Goal: Task Accomplishment & Management: Complete application form

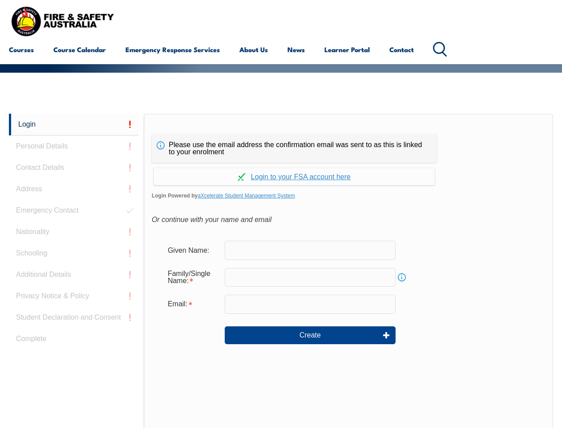
click at [281, 136] on div "Please use the email address the confirmation email was sent to as this is link…" at bounding box center [294, 148] width 285 height 29
click at [281, 270] on input "text" at bounding box center [310, 277] width 171 height 19
click at [74, 124] on link "Login" at bounding box center [74, 125] width 130 height 22
click at [74, 146] on div "Login Personal Details Contact Details Address Emergency Contact Nationality Sc…" at bounding box center [76, 336] width 135 height 445
click at [74, 167] on div "Login Personal Details Contact Details Address Emergency Contact Nationality Sc…" at bounding box center [76, 336] width 135 height 445
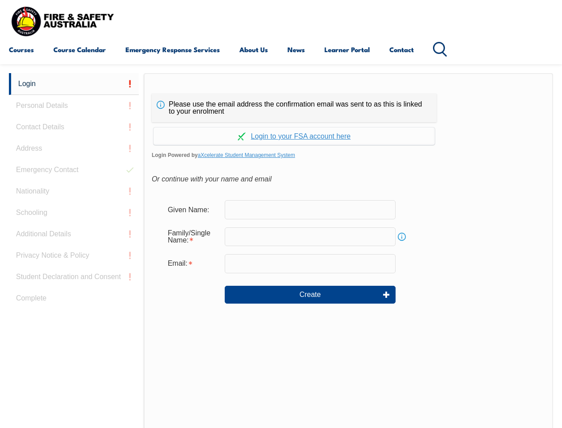
click at [74, 189] on div "Login Personal Details Contact Details Address Emergency Contact Nationality Sc…" at bounding box center [76, 295] width 135 height 445
click at [74, 210] on div "Login Personal Details Contact Details Address Emergency Contact Nationality Sc…" at bounding box center [76, 295] width 135 height 445
click at [74, 232] on div "Login Personal Details Contact Details Address Emergency Contact Nationality Sc…" at bounding box center [76, 295] width 135 height 445
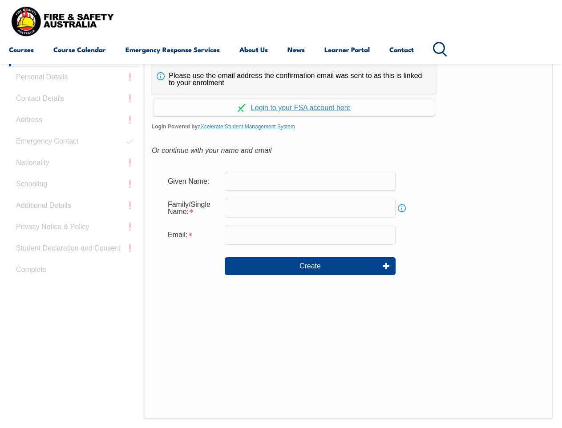
click at [74, 253] on div "Login Personal Details Contact Details Address Emergency Contact Nationality Sc…" at bounding box center [76, 267] width 135 height 445
click at [74, 274] on div "Login Personal Details Contact Details Address Emergency Contact Nationality Sc…" at bounding box center [76, 267] width 135 height 445
